Goal: Find specific page/section: Find specific page/section

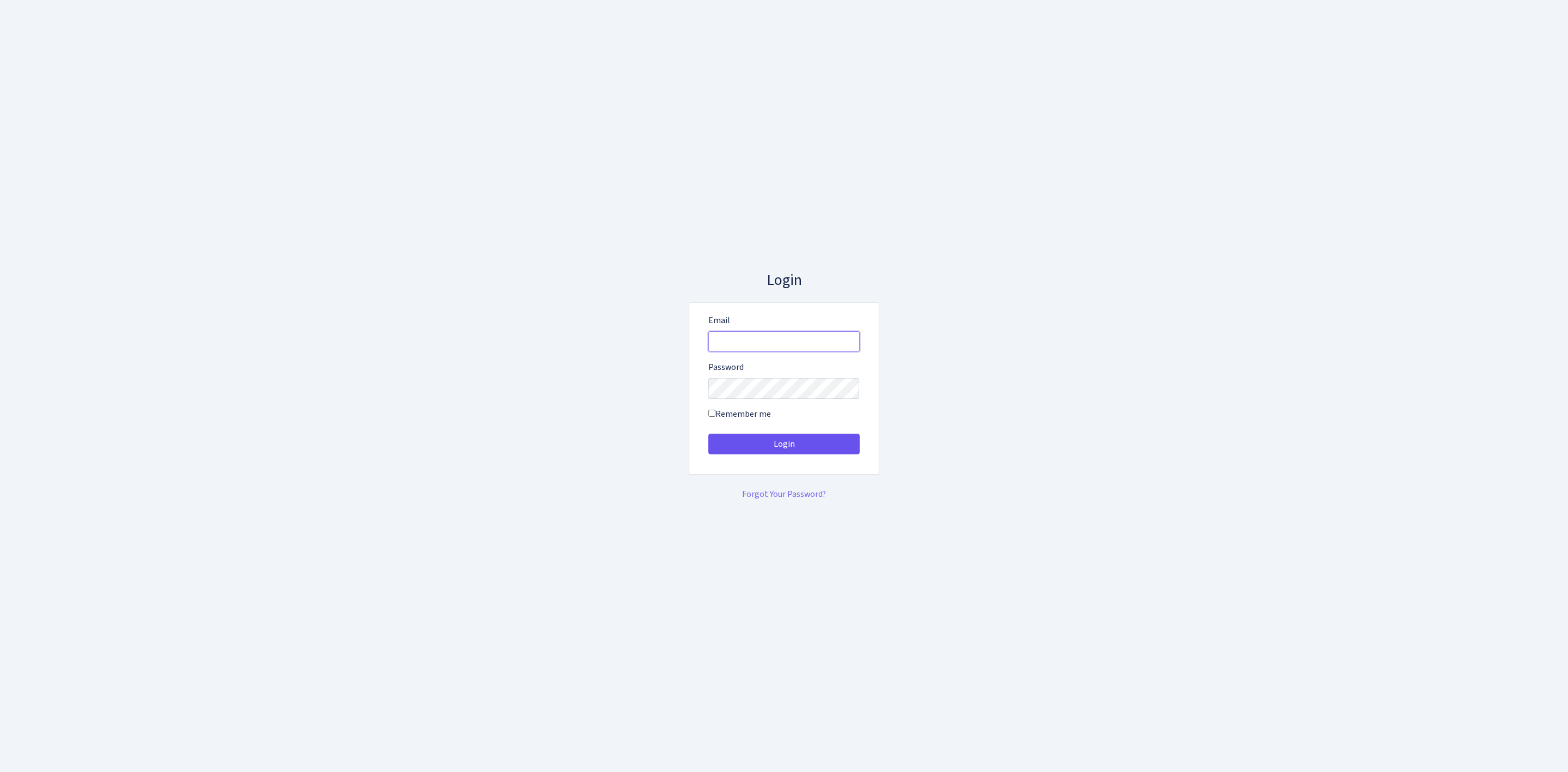
type input "[EMAIL_ADDRESS][DOMAIN_NAME]"
click at [758, 446] on button "Login" at bounding box center [784, 444] width 151 height 21
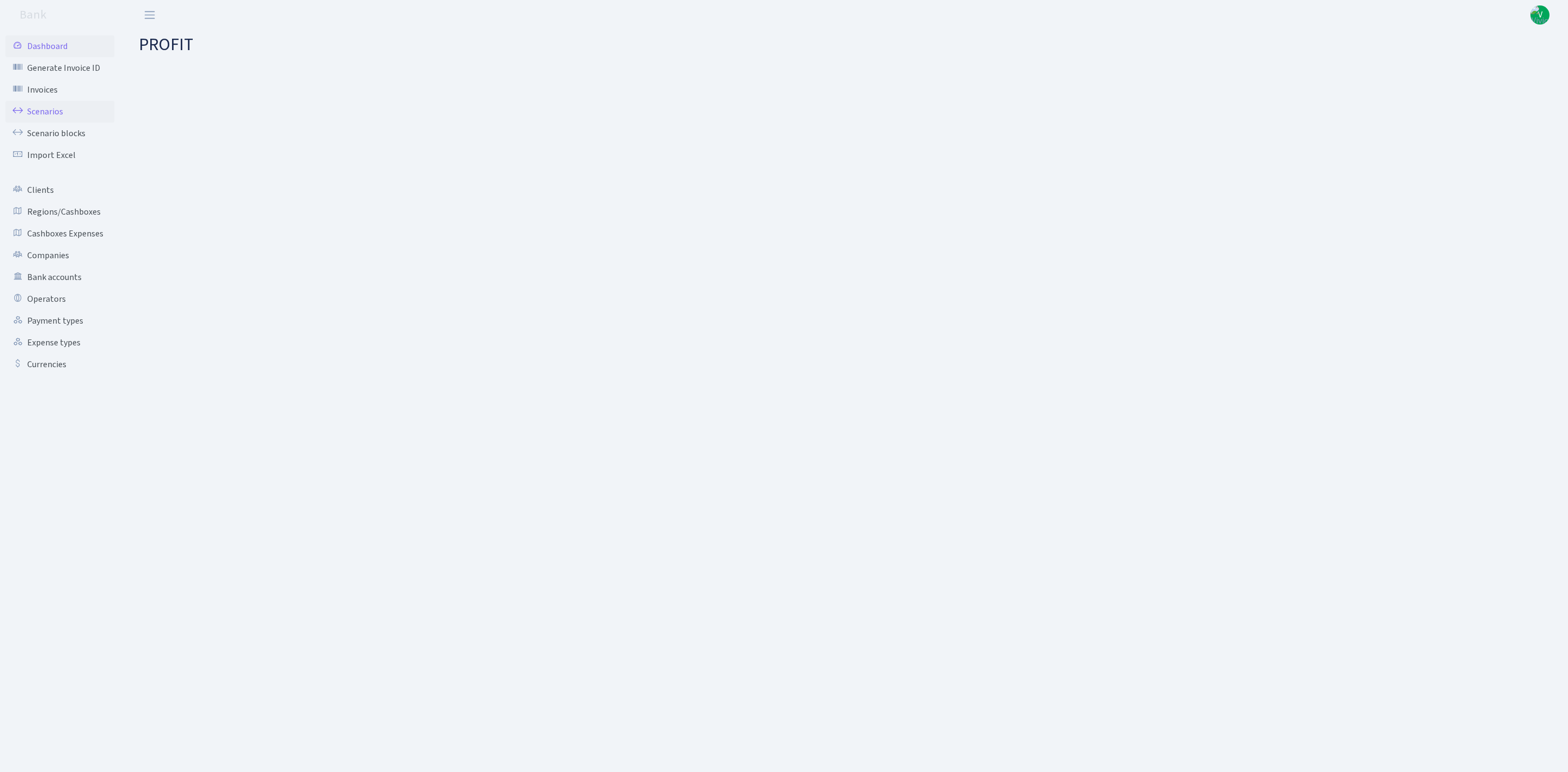
click at [34, 107] on link "Scenarios" at bounding box center [60, 112] width 109 height 22
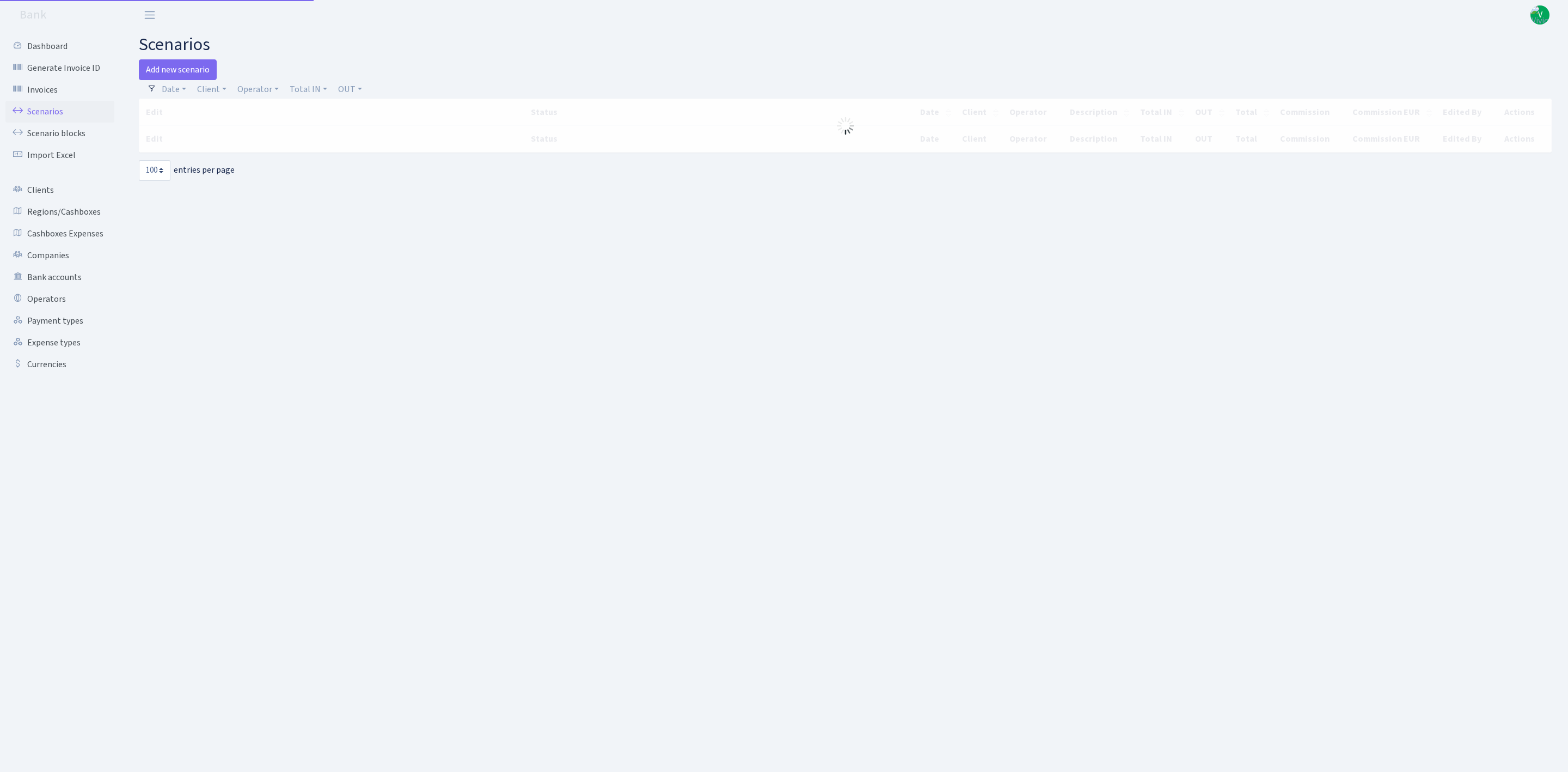
select select "100"
